Goal: Information Seeking & Learning: Learn about a topic

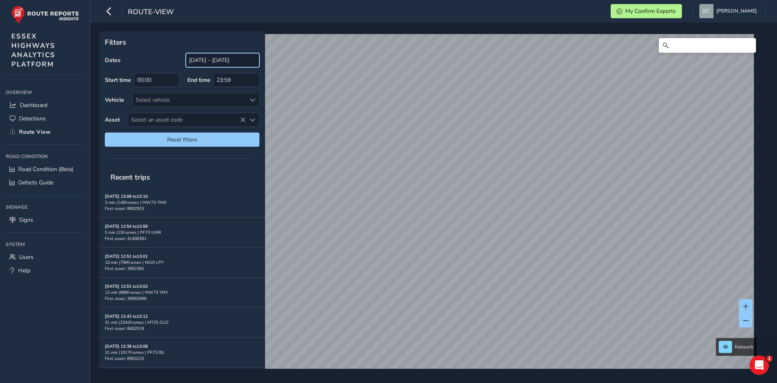
click at [202, 55] on input "[DATE] - [DATE]" at bounding box center [223, 60] width 74 height 14
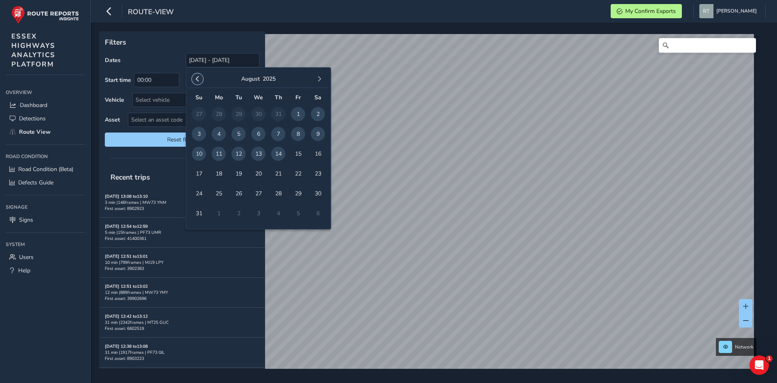
click at [200, 79] on span "button" at bounding box center [198, 79] width 6 height 6
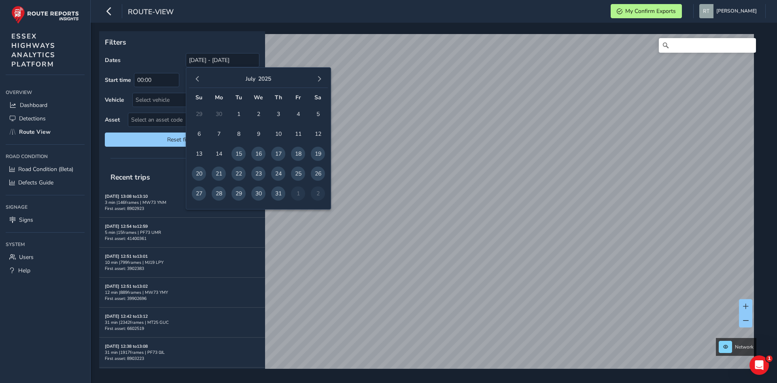
click at [200, 79] on span "button" at bounding box center [198, 79] width 6 height 6
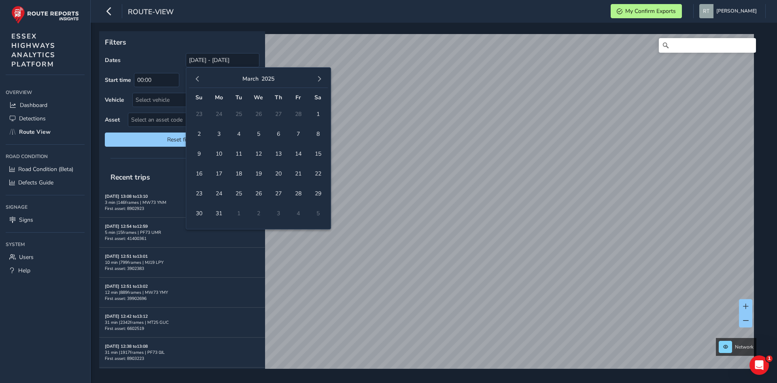
click at [200, 79] on span "button" at bounding box center [198, 79] width 6 height 6
click at [198, 114] on span "1" at bounding box center [199, 114] width 14 height 14
click at [319, 79] on span "button" at bounding box center [320, 79] width 6 height 6
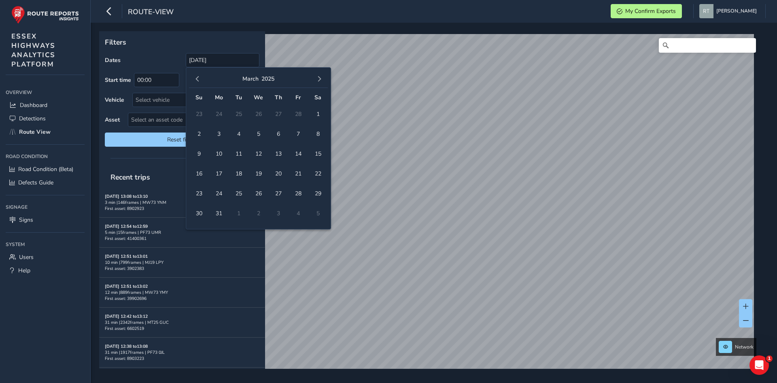
click at [319, 79] on span "button" at bounding box center [320, 79] width 6 height 6
click at [320, 174] on span "23" at bounding box center [318, 173] width 14 height 14
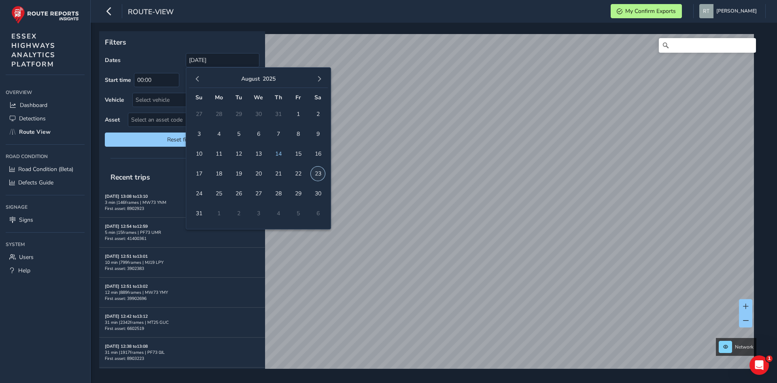
type input "01/12/2024 - 23/08/2025"
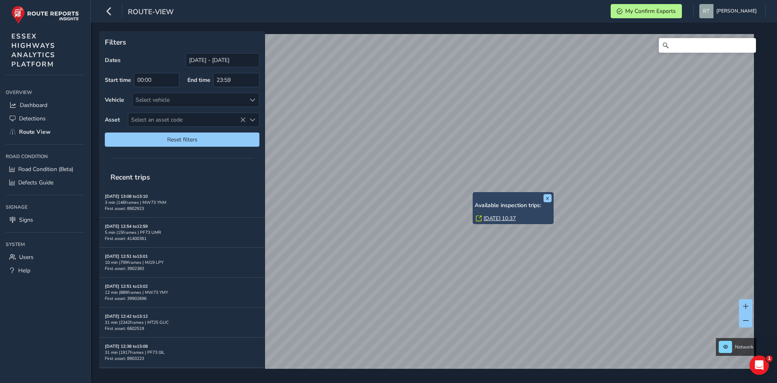
click at [501, 217] on link "Tue, 13 May, 10:37" at bounding box center [500, 218] width 32 height 7
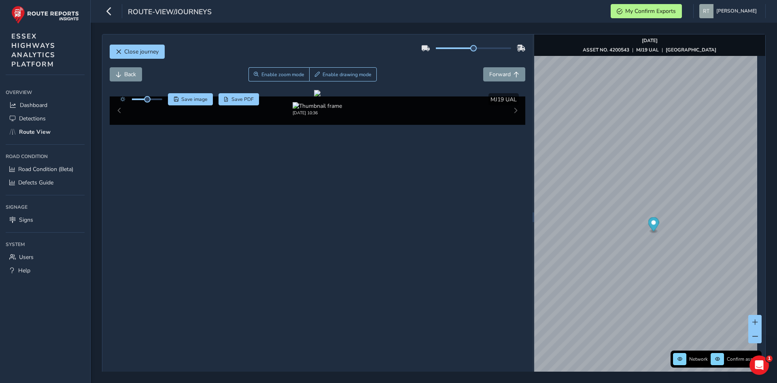
click at [150, 101] on div at bounding box center [139, 99] width 47 height 12
drag, startPoint x: 147, startPoint y: 99, endPoint x: 193, endPoint y: 104, distance: 45.6
click at [193, 104] on div "Save image Save PDF" at bounding box center [187, 99] width 143 height 12
drag, startPoint x: 343, startPoint y: 221, endPoint x: 374, endPoint y: 217, distance: 31.0
click at [321, 96] on div at bounding box center [317, 93] width 6 height 6
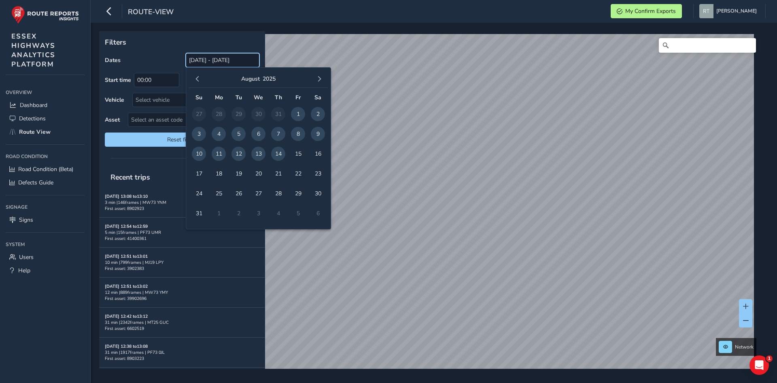
click at [201, 60] on input "[DATE] - [DATE]" at bounding box center [223, 60] width 74 height 14
click at [197, 76] on button "button" at bounding box center [197, 78] width 11 height 11
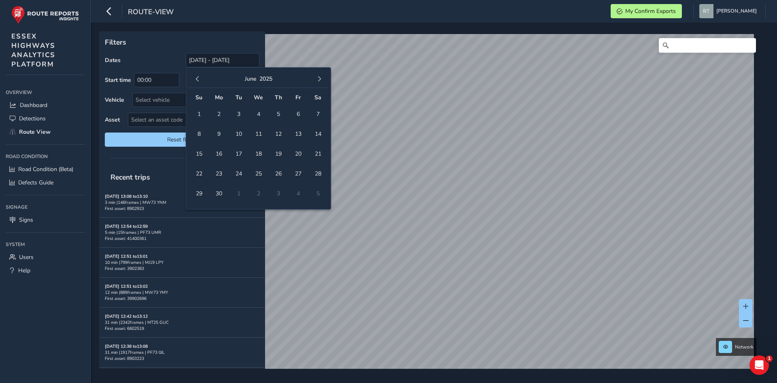
click at [197, 76] on button "button" at bounding box center [197, 78] width 11 height 11
drag, startPoint x: 261, startPoint y: 115, endPoint x: 291, endPoint y: 108, distance: 31.2
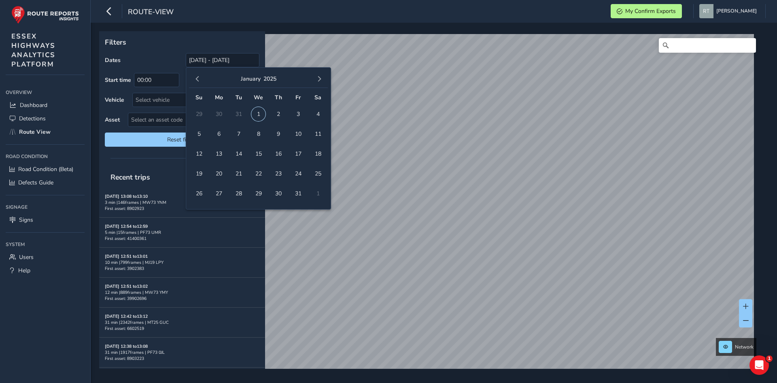
click at [261, 115] on span "1" at bounding box center [258, 114] width 14 height 14
click at [320, 80] on span "button" at bounding box center [320, 79] width 6 height 6
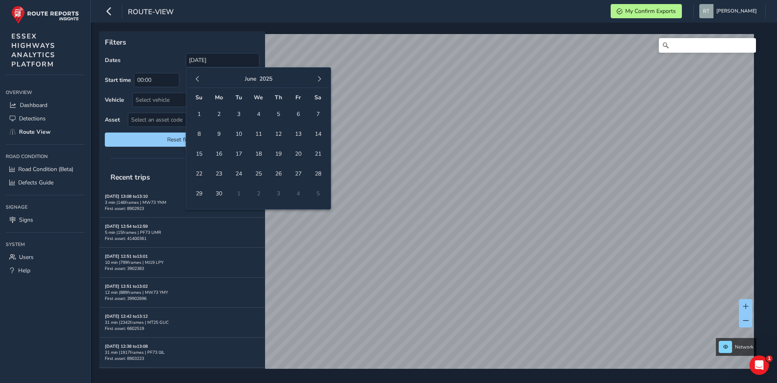
click at [320, 80] on span "button" at bounding box center [320, 79] width 6 height 6
click at [316, 115] on span "4" at bounding box center [318, 114] width 14 height 14
type input "01/01/2025 - 04/10/2025"
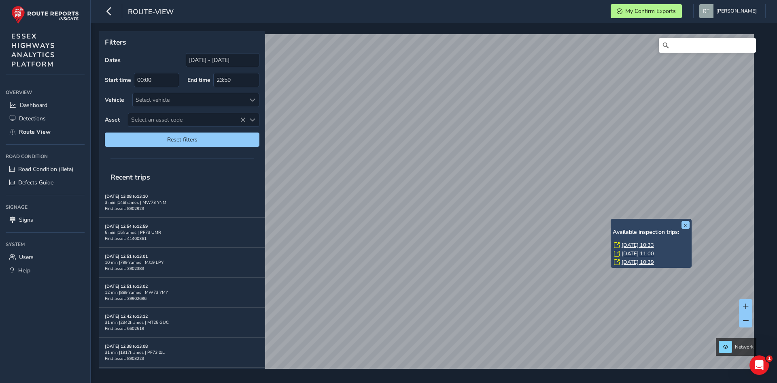
click at [630, 244] on link "Tue, 13 May, 10:33" at bounding box center [638, 244] width 32 height 7
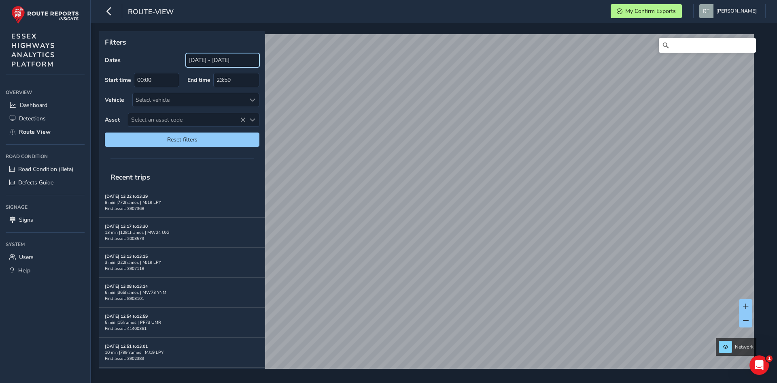
click at [213, 61] on input "[DATE] - [DATE]" at bounding box center [223, 60] width 74 height 14
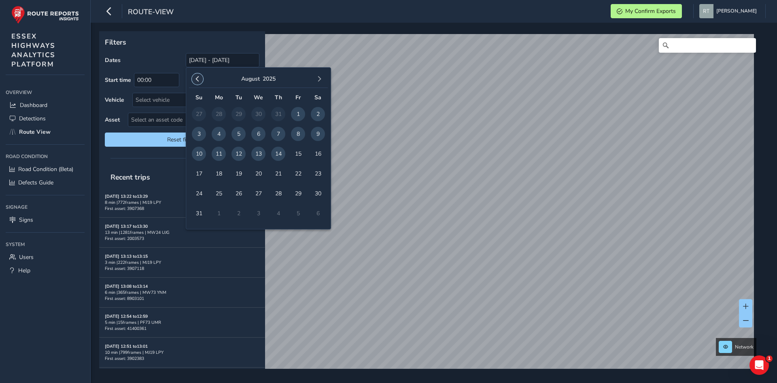
click at [197, 79] on span "button" at bounding box center [198, 79] width 6 height 6
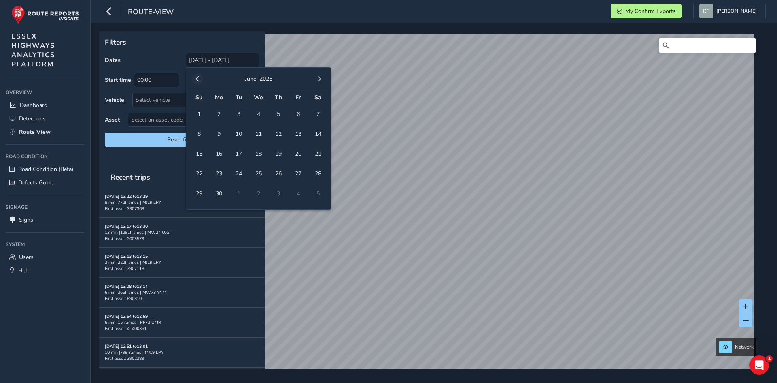
click at [197, 79] on span "button" at bounding box center [198, 79] width 6 height 6
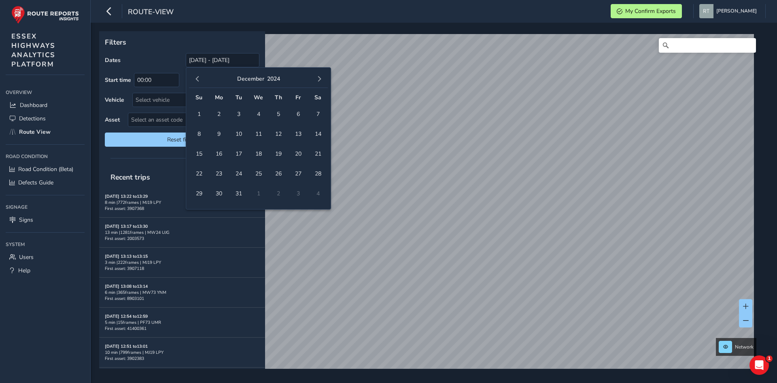
click at [197, 79] on span "button" at bounding box center [198, 79] width 6 height 6
click at [294, 113] on span "1" at bounding box center [298, 114] width 14 height 14
click at [317, 81] on span "button" at bounding box center [320, 79] width 6 height 6
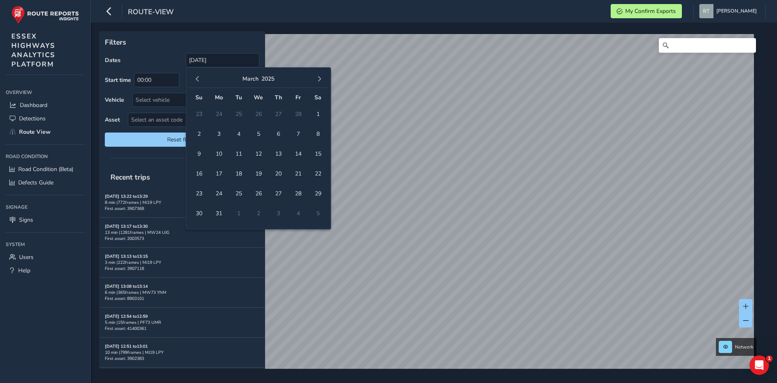
click at [317, 81] on span "button" at bounding box center [320, 79] width 6 height 6
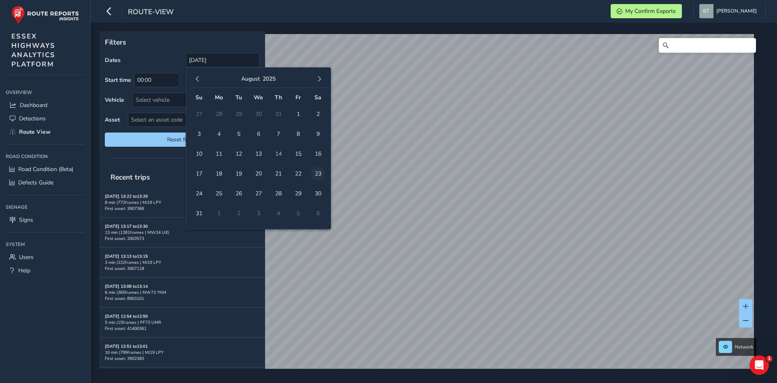
click at [318, 172] on span "23" at bounding box center [318, 173] width 14 height 14
type input "01/11/2024 - 23/08/2025"
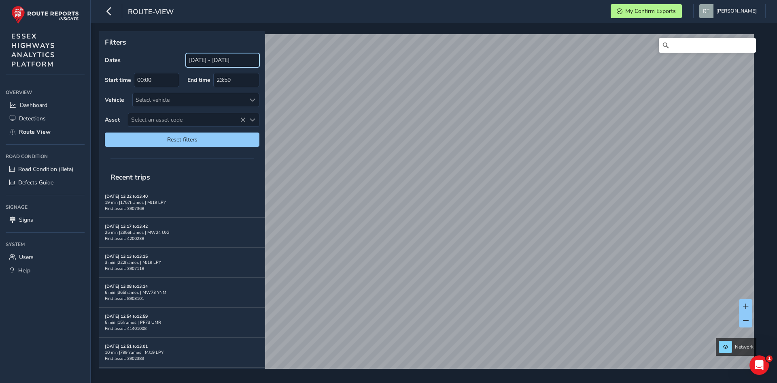
click at [219, 61] on input "[DATE] - [DATE]" at bounding box center [223, 60] width 74 height 14
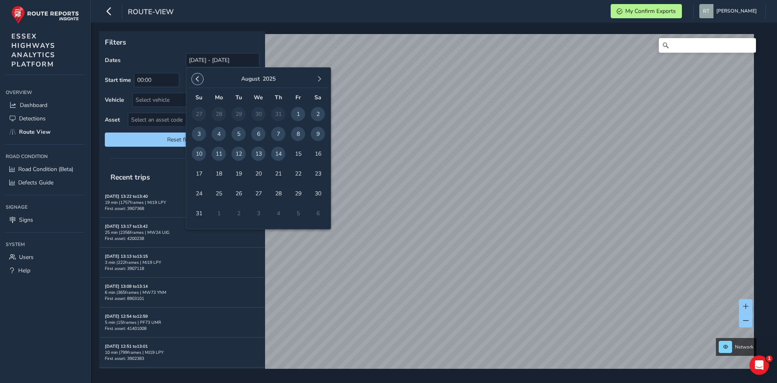
click at [198, 77] on span "button" at bounding box center [198, 79] width 6 height 6
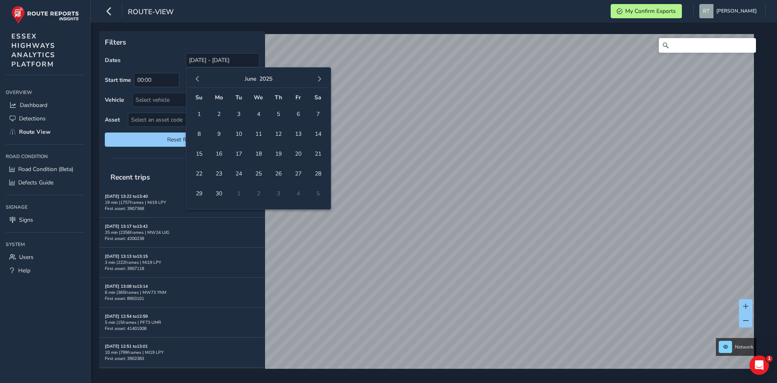
click at [198, 77] on span "button" at bounding box center [198, 79] width 6 height 6
click at [261, 114] on span "1" at bounding box center [258, 114] width 14 height 14
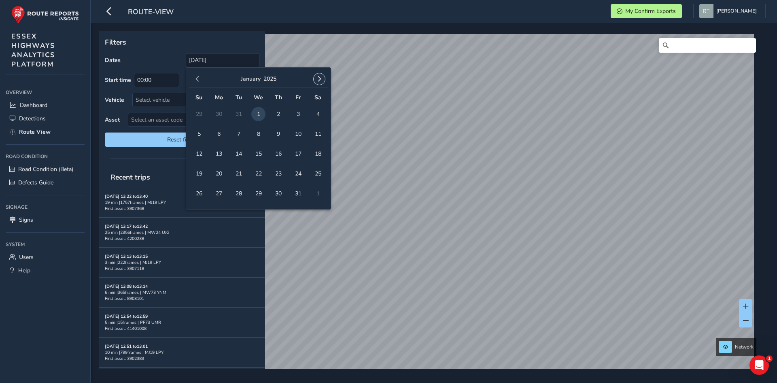
click at [318, 81] on span "button" at bounding box center [320, 79] width 6 height 6
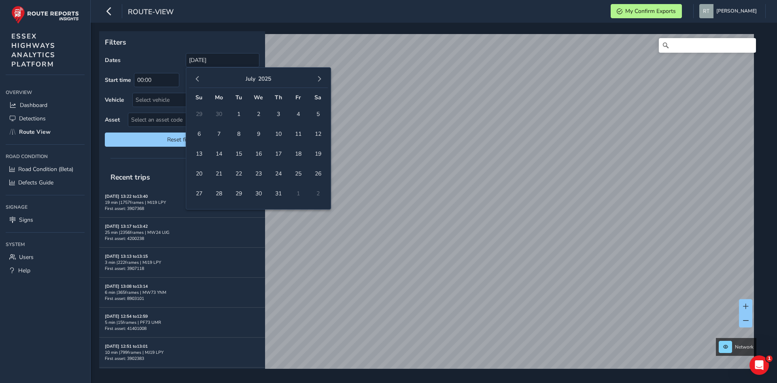
click at [318, 81] on span "button" at bounding box center [320, 79] width 6 height 6
click at [314, 133] on span "11" at bounding box center [318, 134] width 14 height 14
type input "01/01/2025 - 11/10/2025"
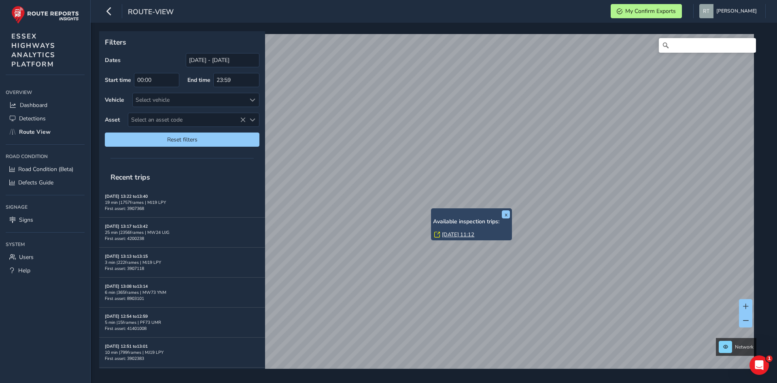
click at [450, 234] on link "Tue, 1 Jul, 11:12" at bounding box center [458, 234] width 32 height 7
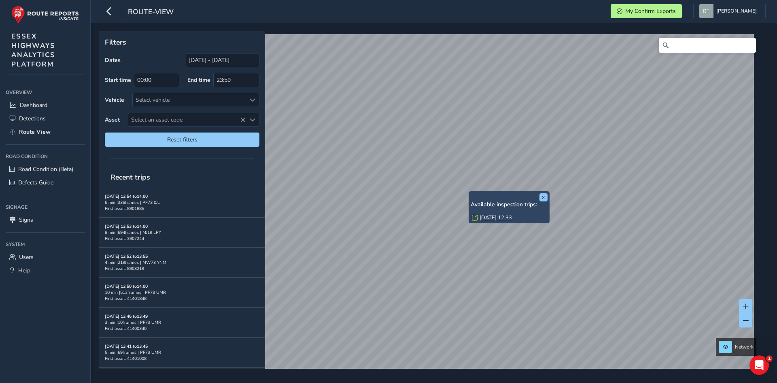
click at [496, 217] on link "Tue, 22 Jul, 12:33" at bounding box center [496, 217] width 32 height 7
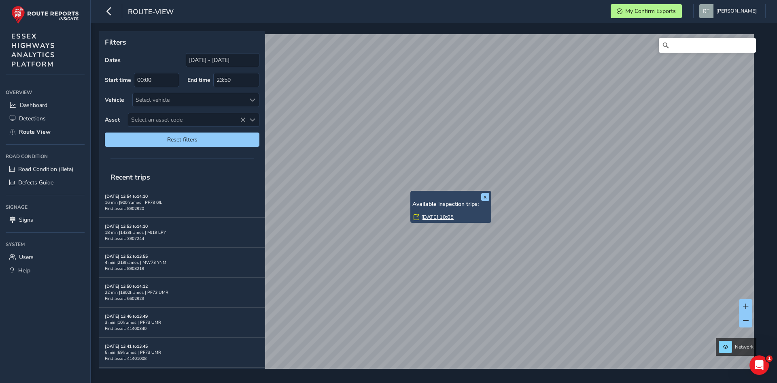
click at [431, 216] on link "[DATE] 10:05" at bounding box center [437, 216] width 32 height 7
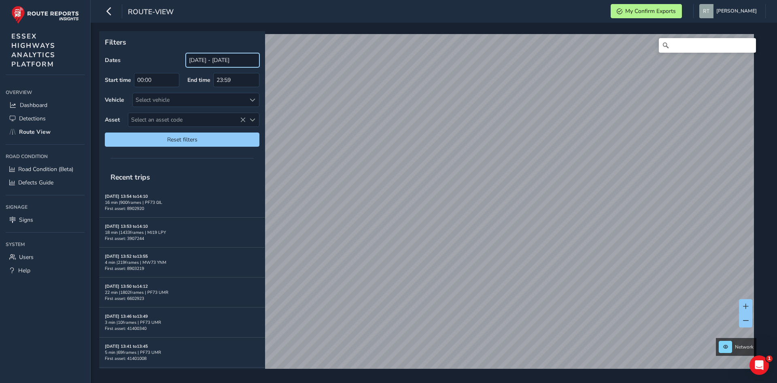
click at [201, 63] on input "[DATE] - [DATE]" at bounding box center [223, 60] width 74 height 14
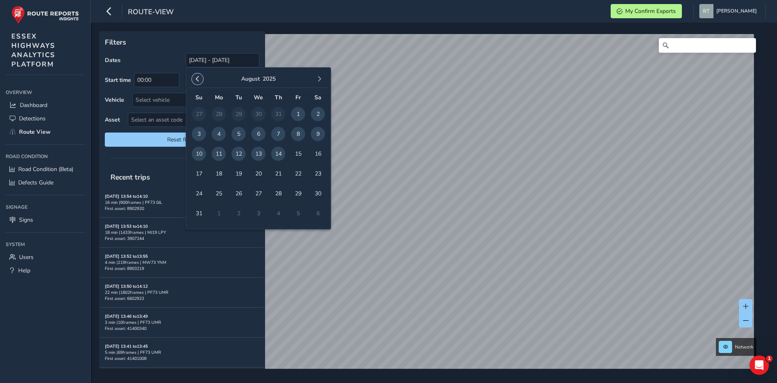
click at [202, 81] on button "button" at bounding box center [197, 78] width 11 height 11
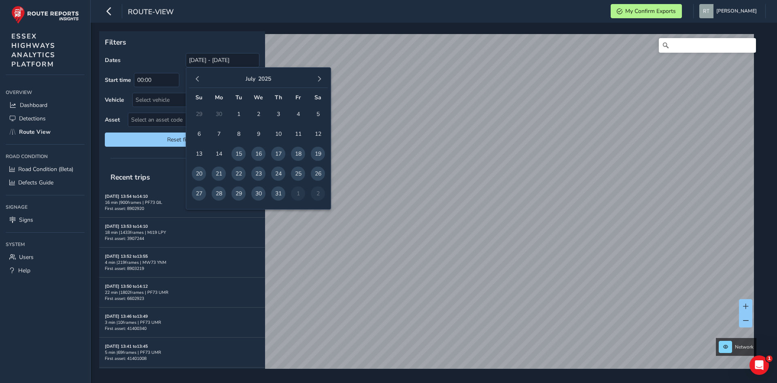
click at [202, 81] on button "button" at bounding box center [197, 78] width 11 height 11
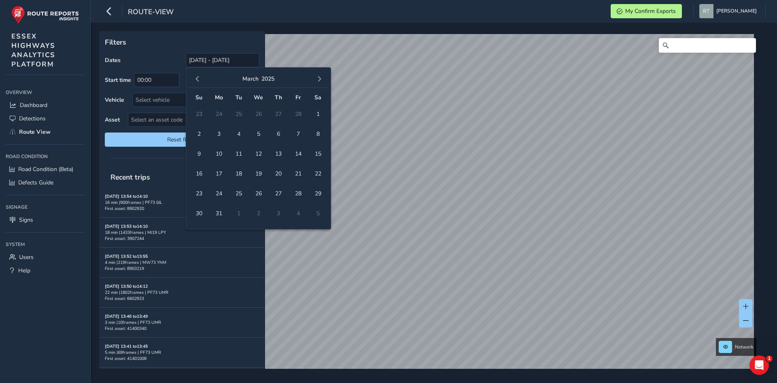
click at [202, 81] on button "button" at bounding box center [197, 78] width 11 height 11
click at [264, 117] on span "1" at bounding box center [258, 114] width 14 height 14
click at [327, 81] on div "[DATE]" at bounding box center [258, 78] width 139 height 17
click at [318, 79] on span "button" at bounding box center [320, 79] width 6 height 6
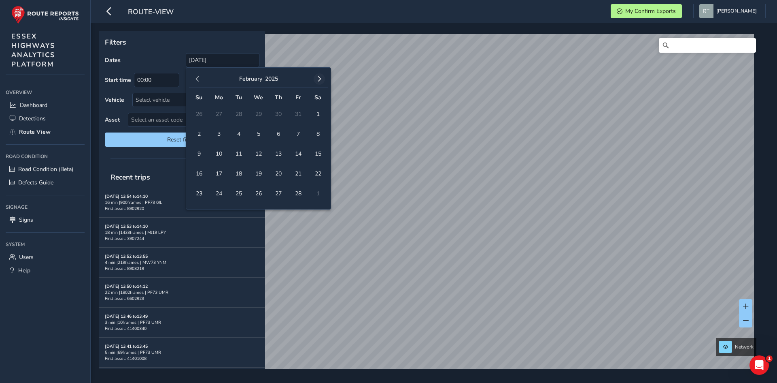
click at [318, 78] on span "button" at bounding box center [320, 79] width 6 height 6
click at [318, 77] on span "button" at bounding box center [320, 79] width 6 height 6
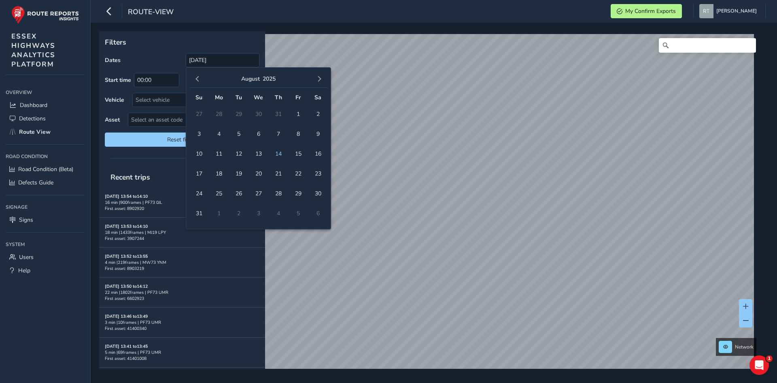
click at [318, 79] on span "button" at bounding box center [320, 79] width 6 height 6
click at [315, 110] on span "6" at bounding box center [318, 114] width 14 height 14
type input "01/01/2025 - 06/09/2025"
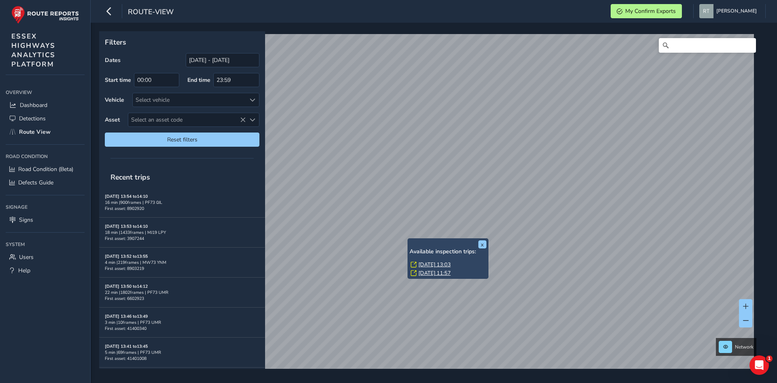
click at [428, 266] on link "Fri, 6 Jun, 13:03" at bounding box center [435, 264] width 32 height 7
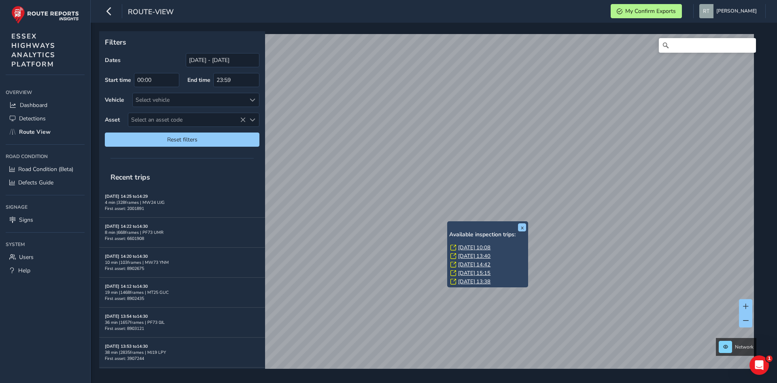
click at [461, 246] on link "[DATE] 10:08" at bounding box center [474, 247] width 32 height 7
